Goal: Transaction & Acquisition: Purchase product/service

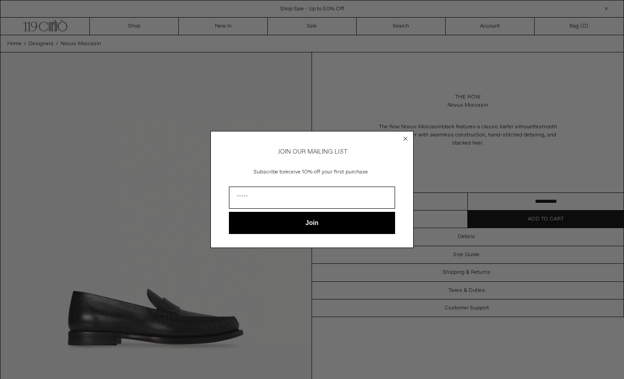
click at [404, 136] on circle "Close dialog" at bounding box center [405, 139] width 9 height 9
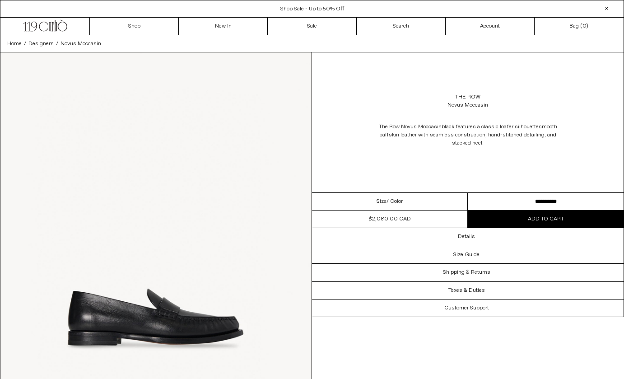
click at [377, 200] on span "Size" at bounding box center [381, 201] width 10 height 8
click at [380, 204] on span "Size" at bounding box center [381, 201] width 10 height 8
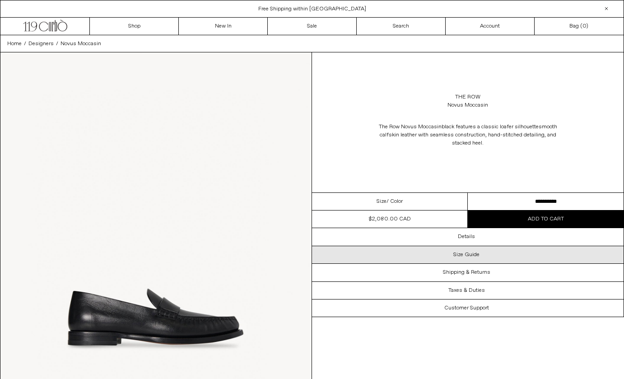
click at [450, 254] on div "Size Guide" at bounding box center [467, 254] width 311 height 17
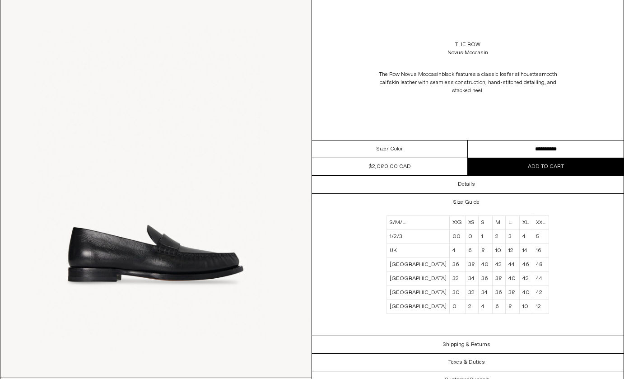
scroll to position [74, 0]
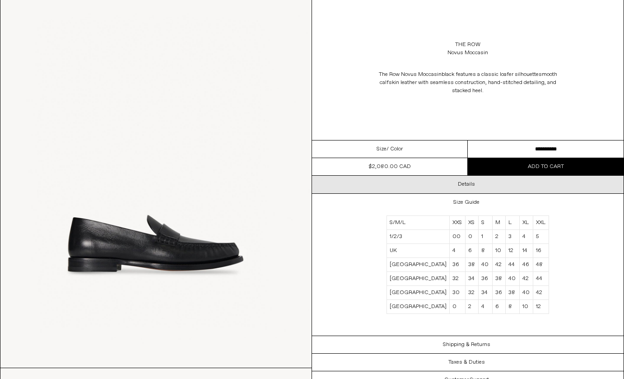
click at [468, 185] on h3 "Details" at bounding box center [466, 184] width 17 height 6
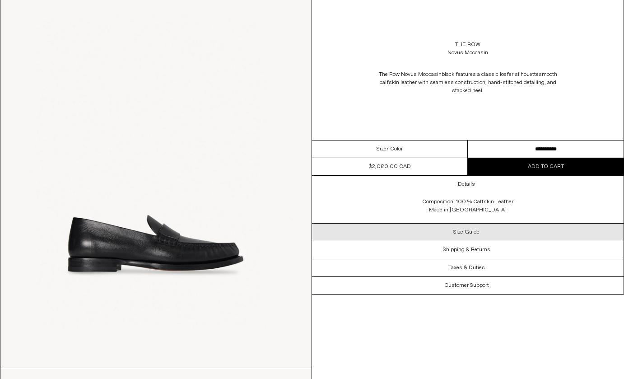
click at [457, 232] on h3 "Size Guide" at bounding box center [466, 232] width 26 height 6
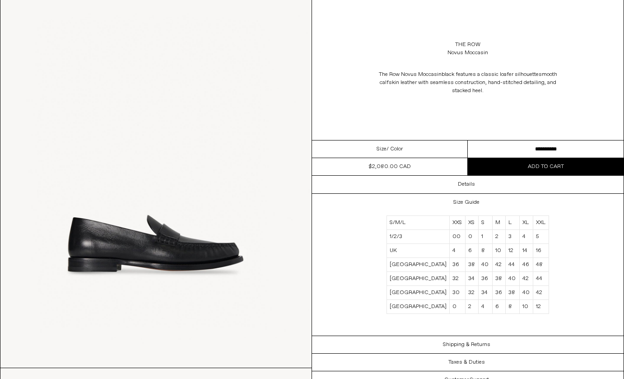
click at [293, 156] on img at bounding box center [155, 173] width 311 height 389
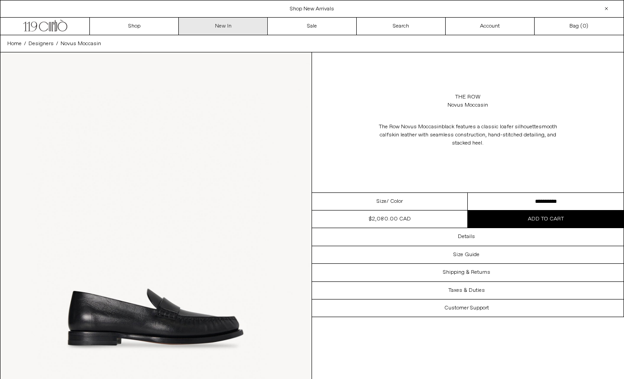
click at [234, 30] on link "New In" at bounding box center [223, 26] width 89 height 17
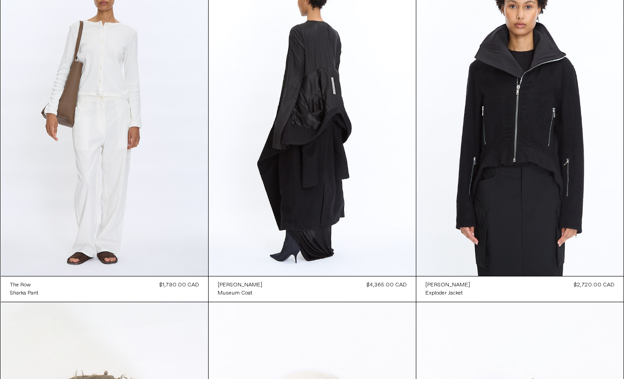
scroll to position [762, 0]
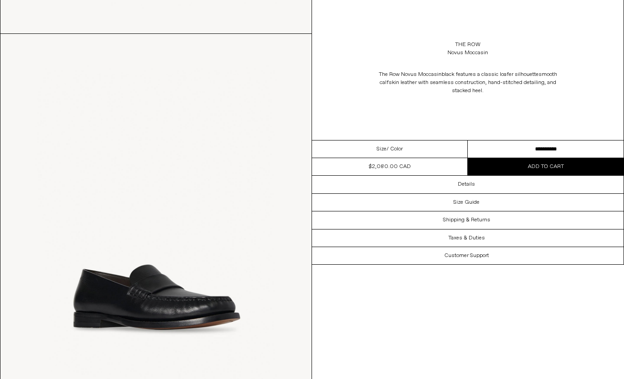
scroll to position [439, 0]
